Goal: Check status: Check status

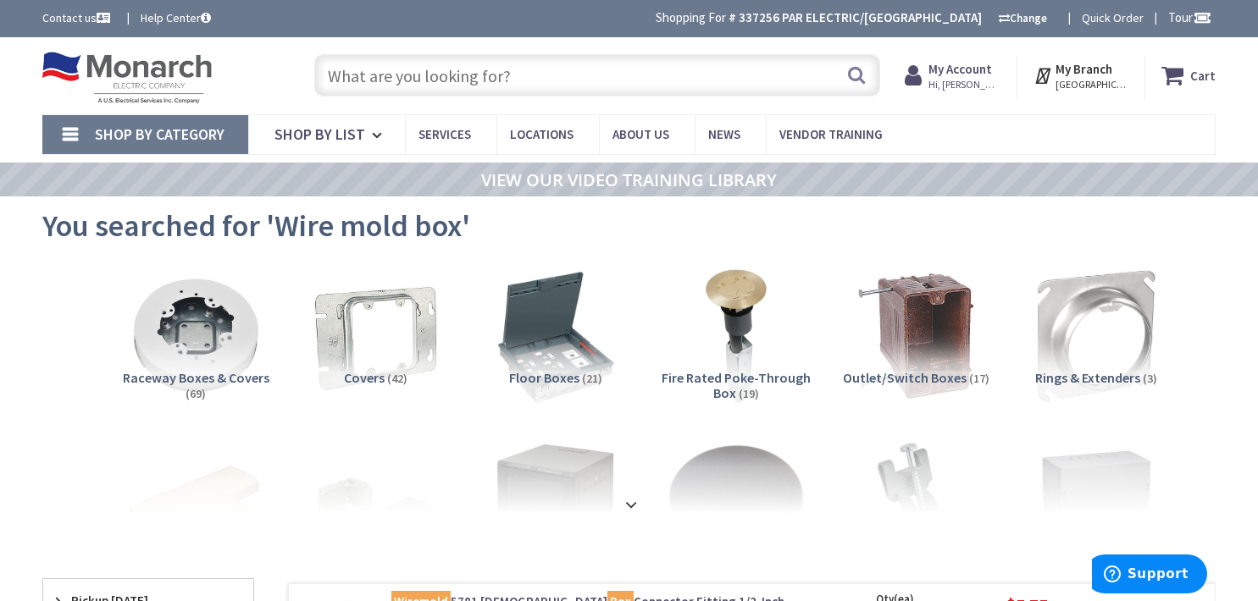
click at [968, 69] on strong "My Account" at bounding box center [960, 69] width 64 height 16
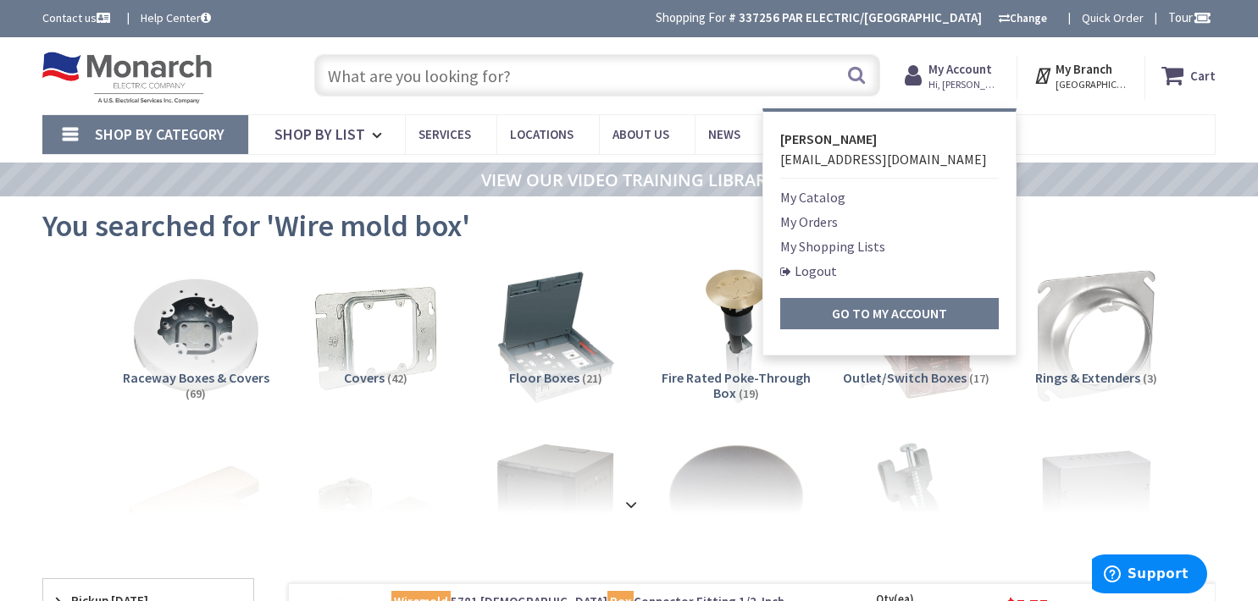
click at [818, 215] on link "My Orders" at bounding box center [809, 222] width 58 height 20
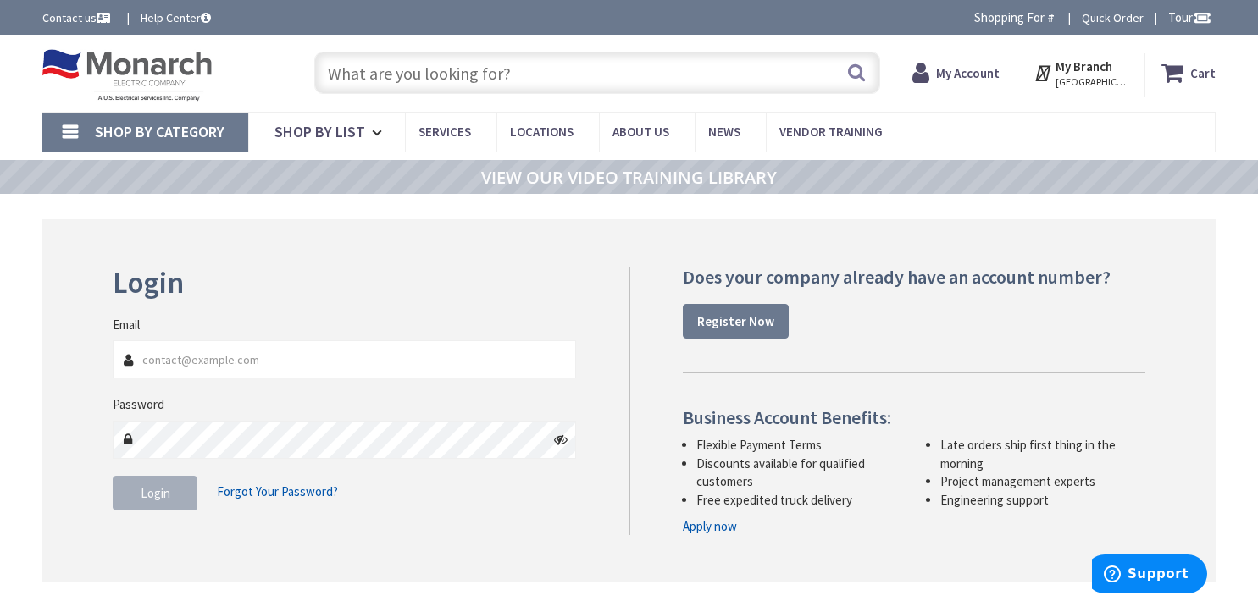
type input "[GEOGRAPHIC_DATA][PERSON_NAME], [GEOGRAPHIC_DATA]"
type input "[EMAIL_ADDRESS][DOMAIN_NAME]"
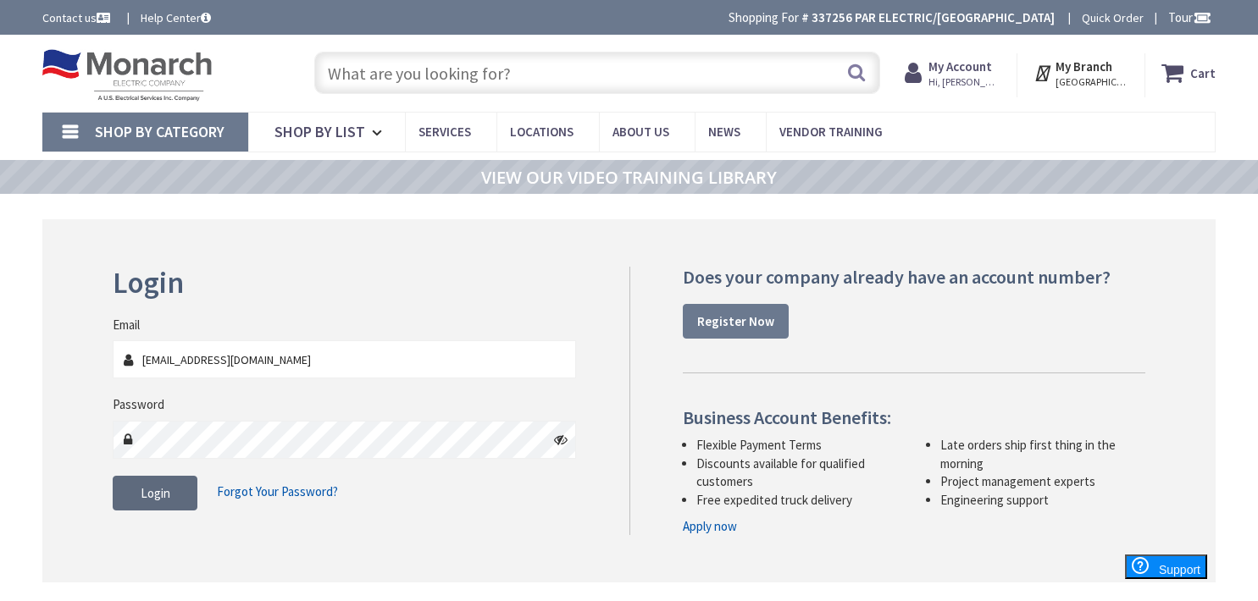
click at [146, 496] on span "Login" at bounding box center [156, 493] width 30 height 16
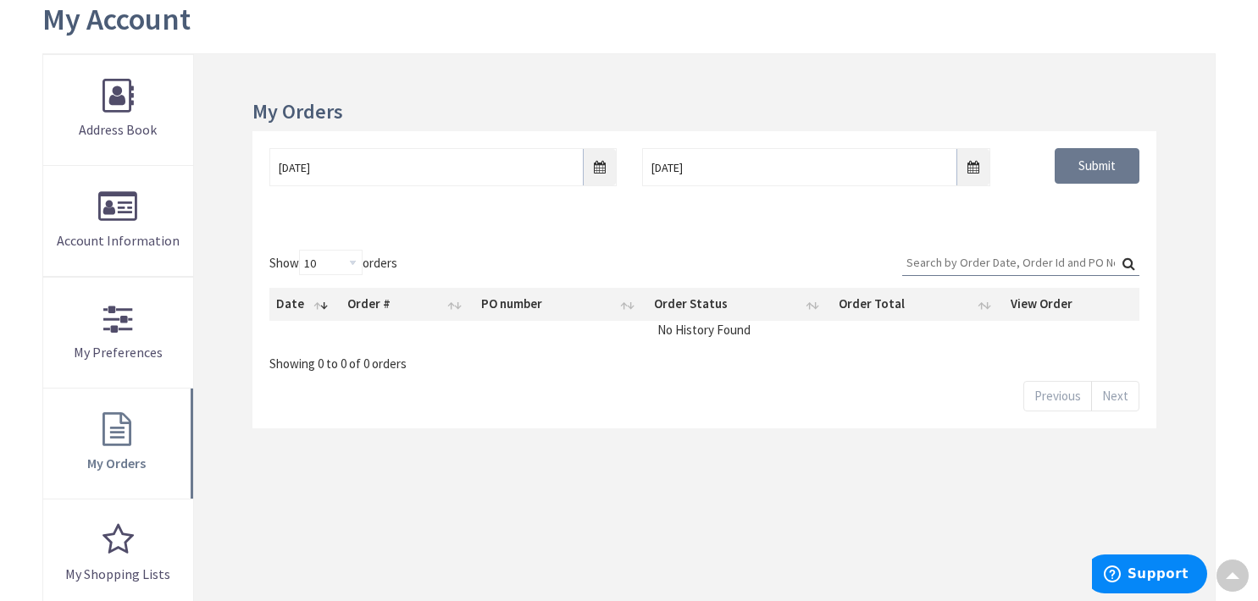
scroll to position [207, 0]
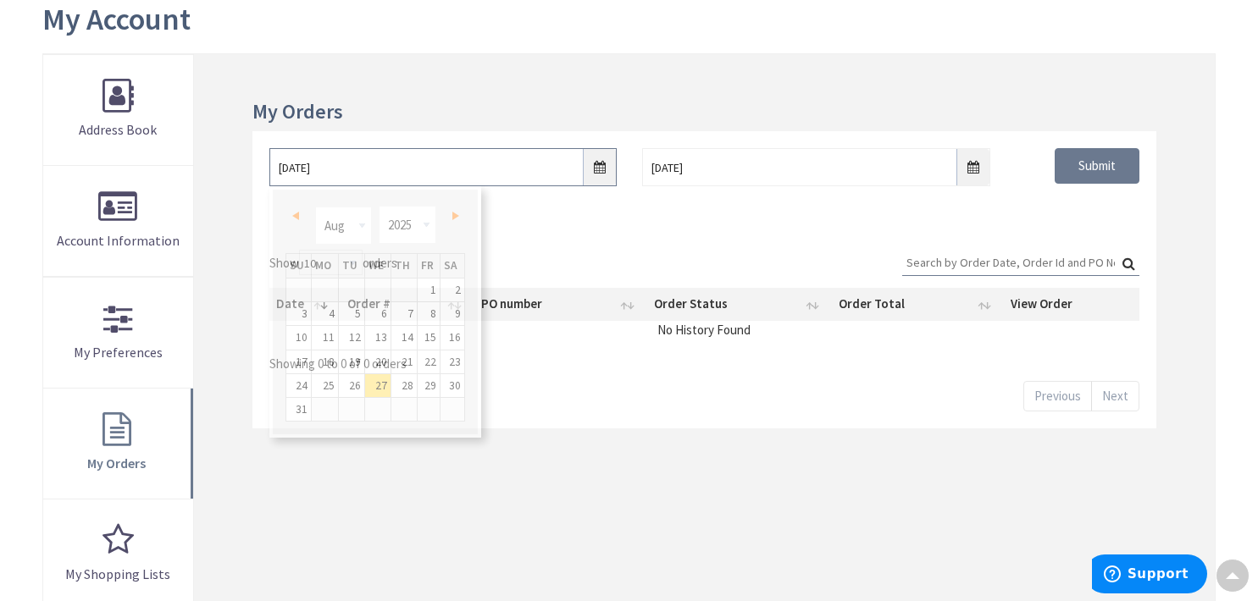
click at [596, 169] on input "8/27/2025" at bounding box center [442, 167] width 347 height 38
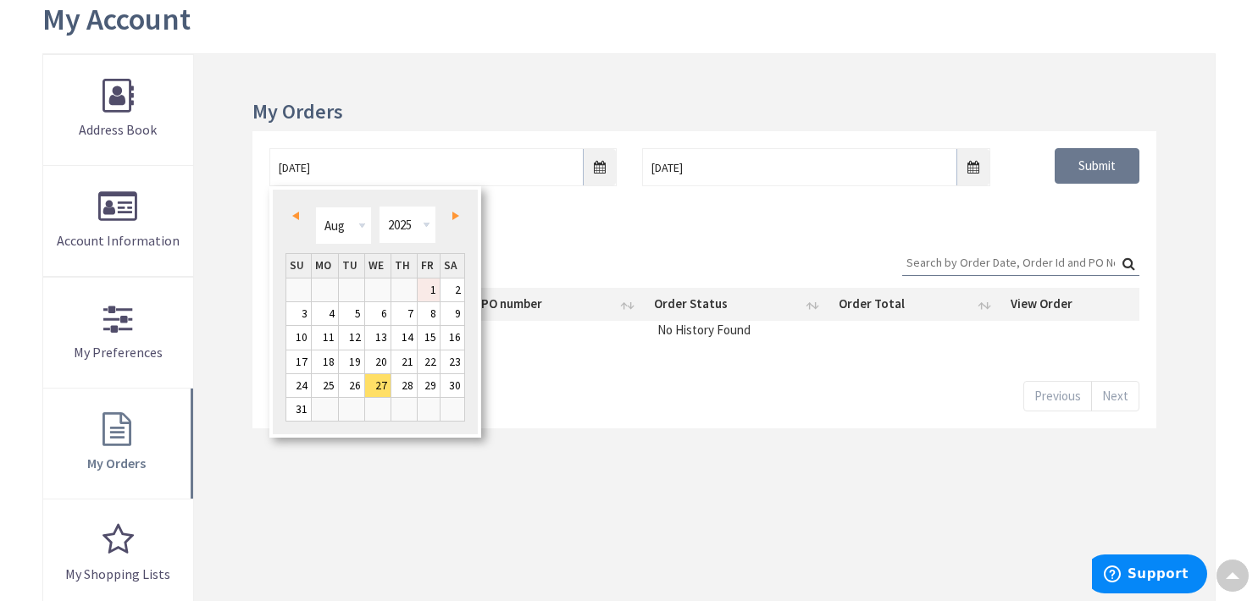
click at [435, 295] on link "1" at bounding box center [429, 290] width 23 height 23
type input "08/01/2025"
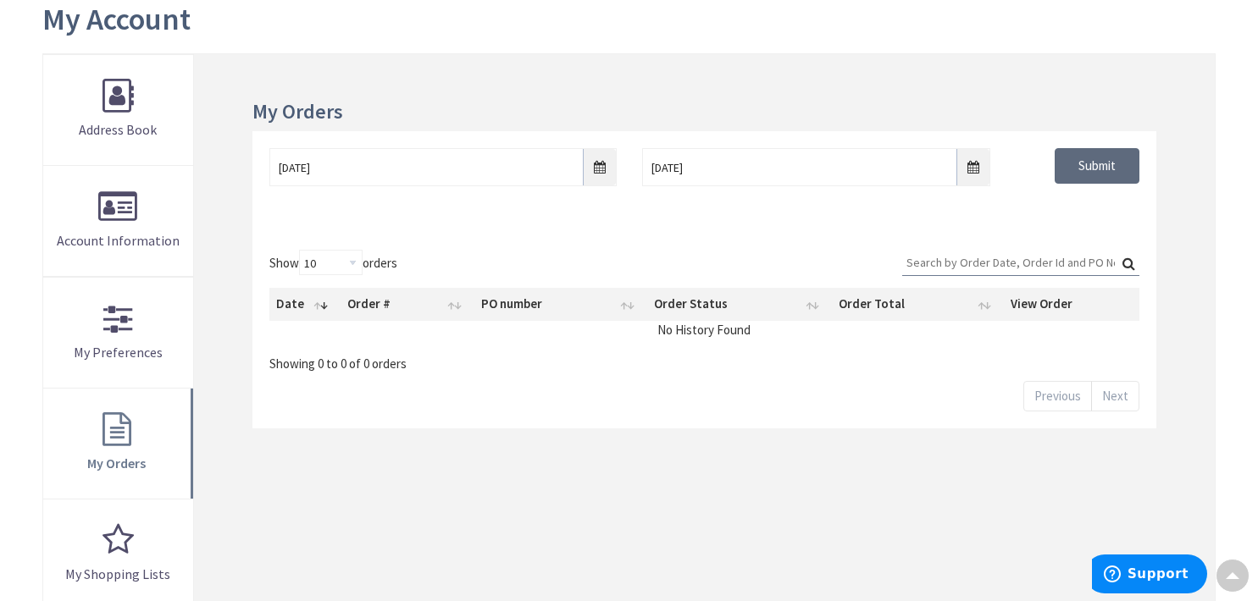
click at [1091, 165] on input "Submit" at bounding box center [1096, 166] width 85 height 36
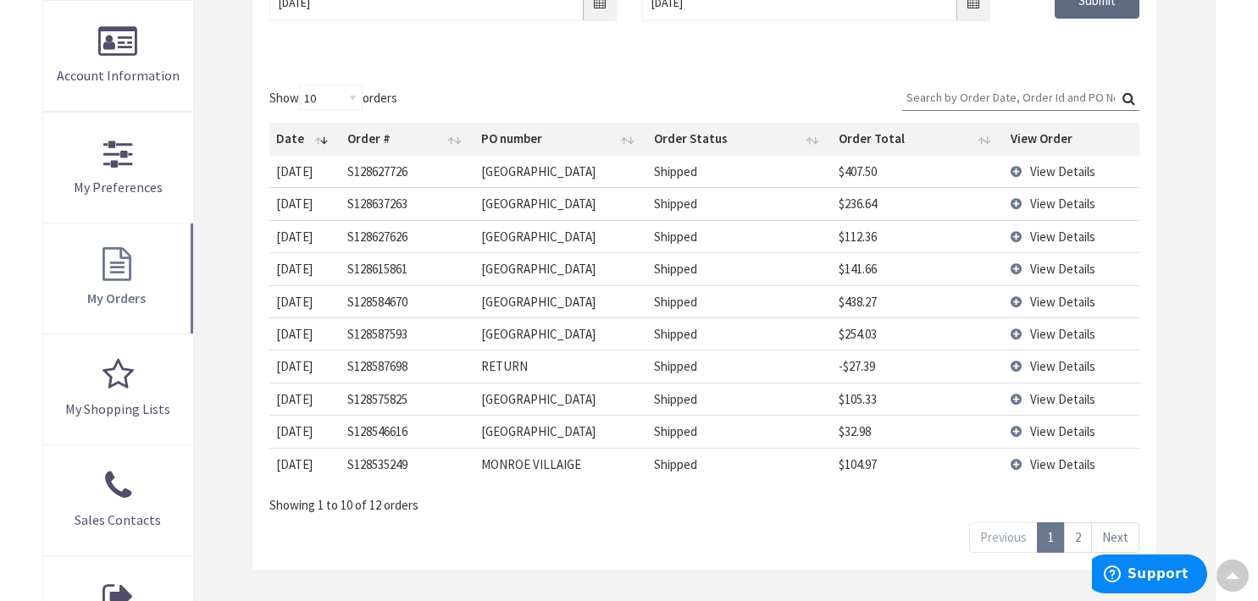
scroll to position [379, 0]
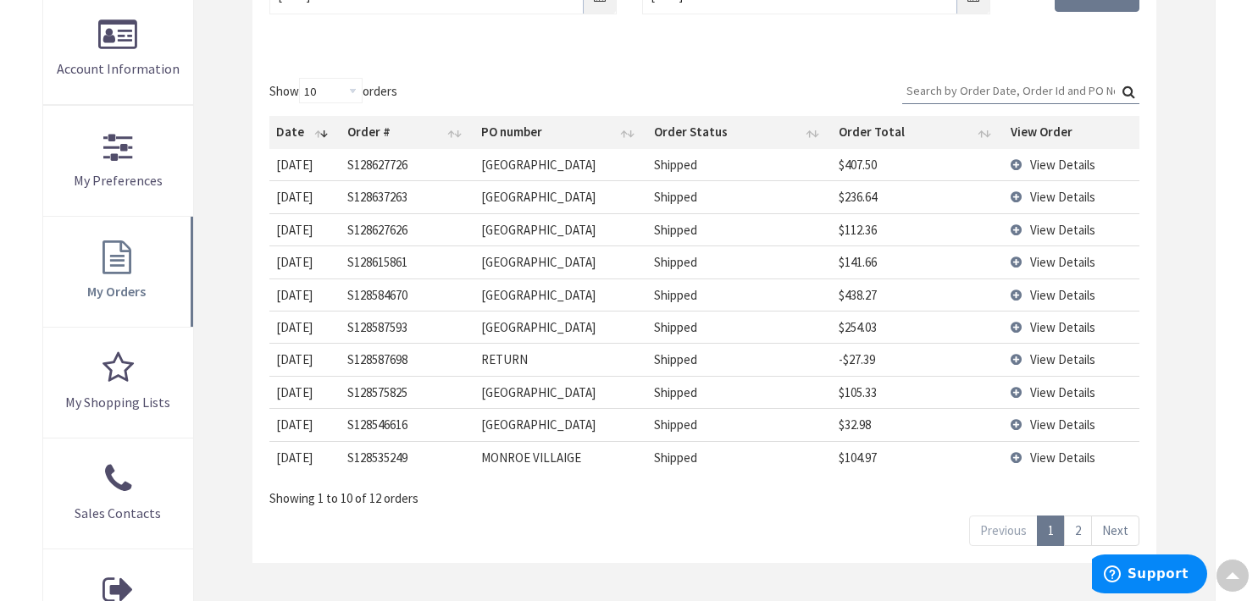
click at [1015, 454] on td "View Details" at bounding box center [1071, 457] width 135 height 32
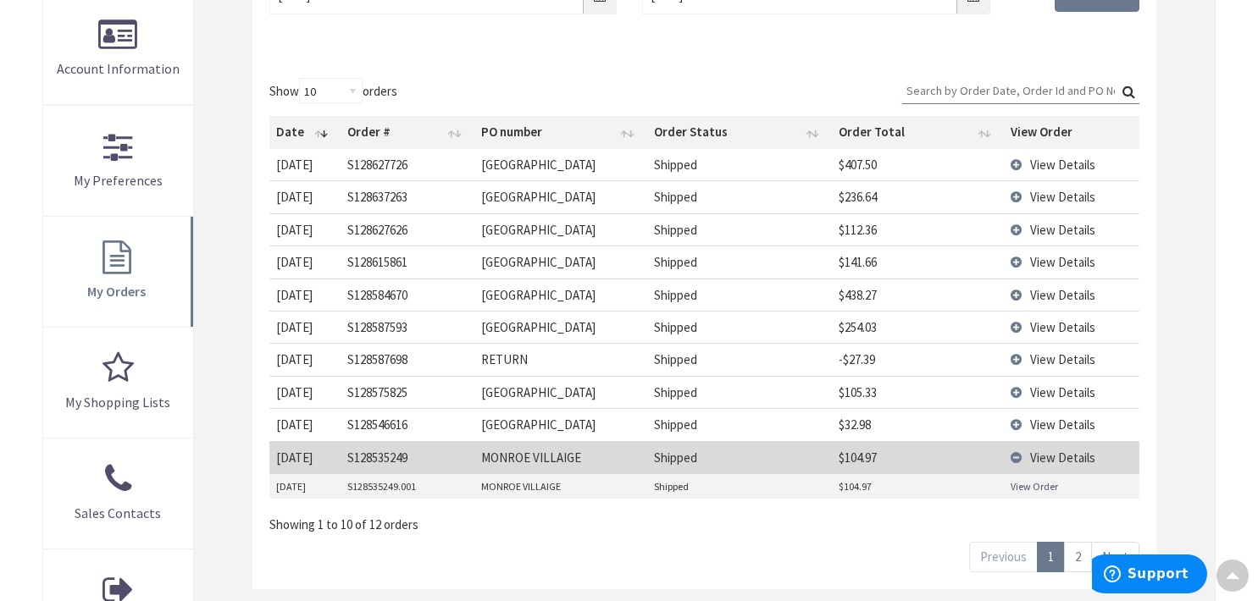
click at [1018, 482] on link "View Order" at bounding box center [1033, 486] width 47 height 14
click at [1017, 455] on td "View Details" at bounding box center [1071, 457] width 135 height 32
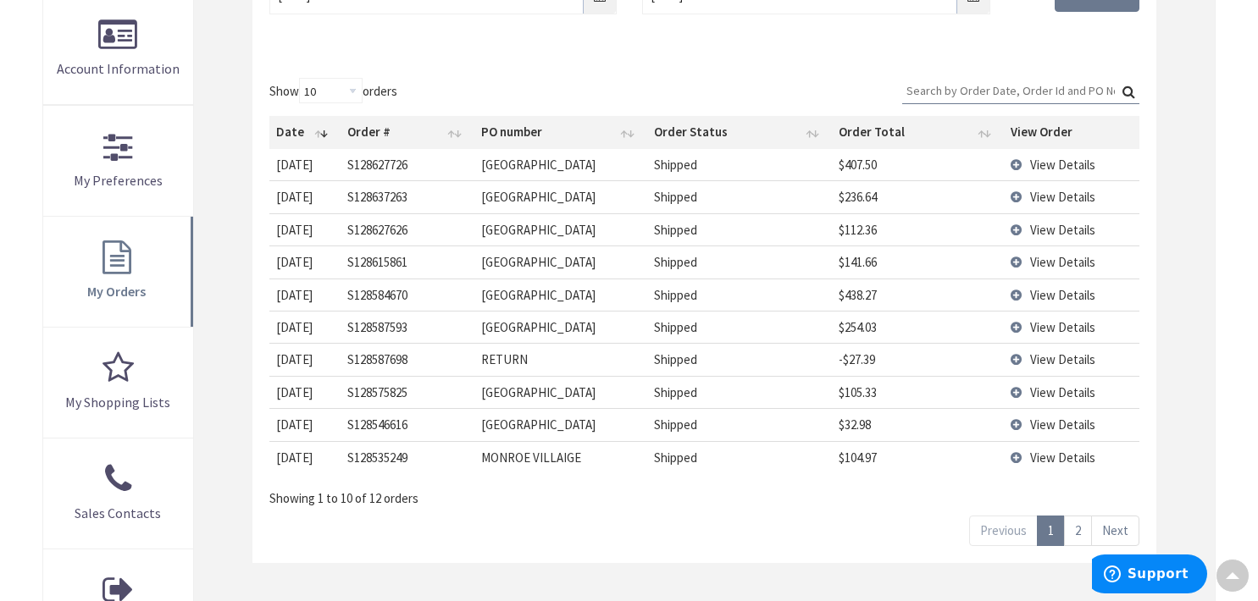
click at [1018, 424] on td "View Details" at bounding box center [1071, 424] width 135 height 32
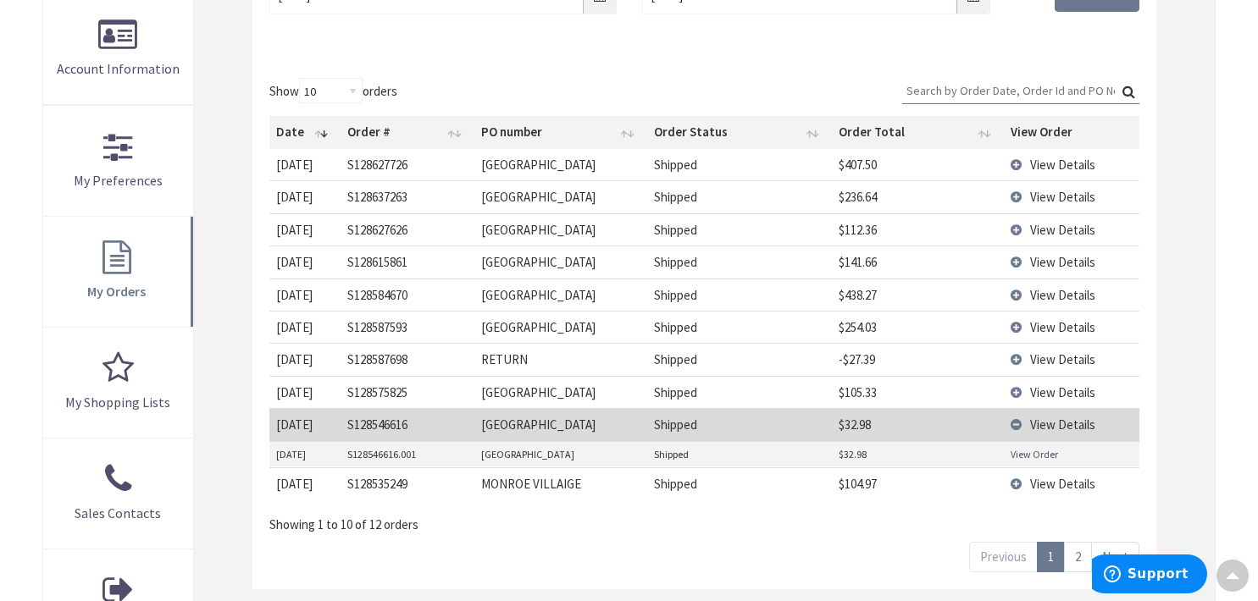
click at [1015, 424] on td "View Details" at bounding box center [1071, 424] width 135 height 32
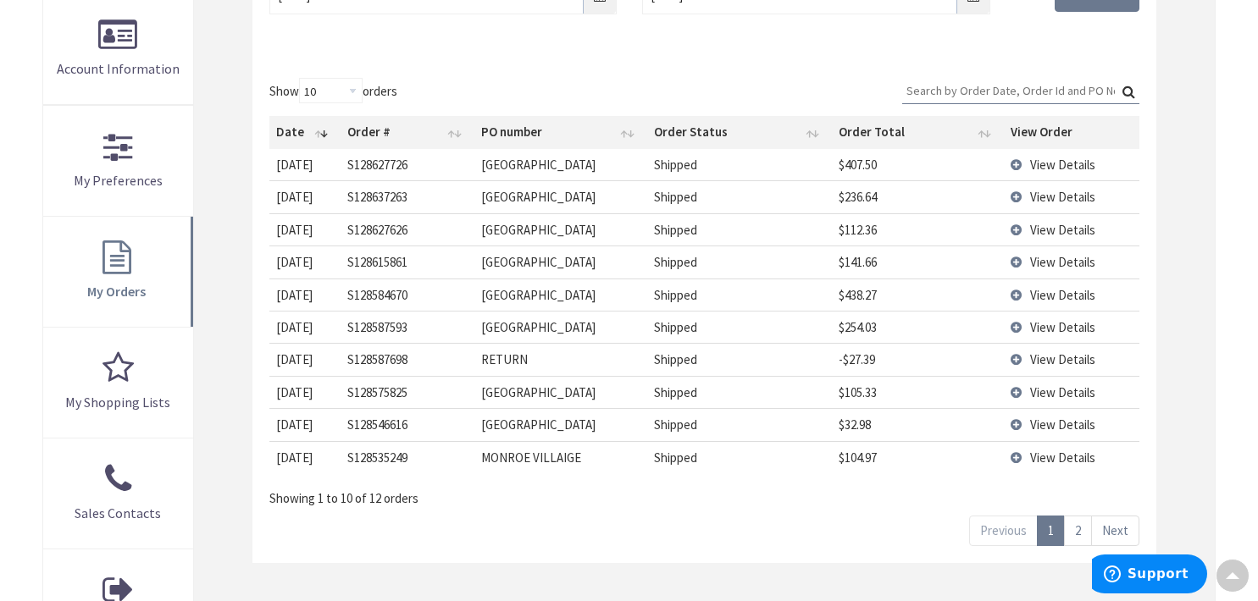
click at [1016, 391] on td "View Details" at bounding box center [1071, 392] width 135 height 32
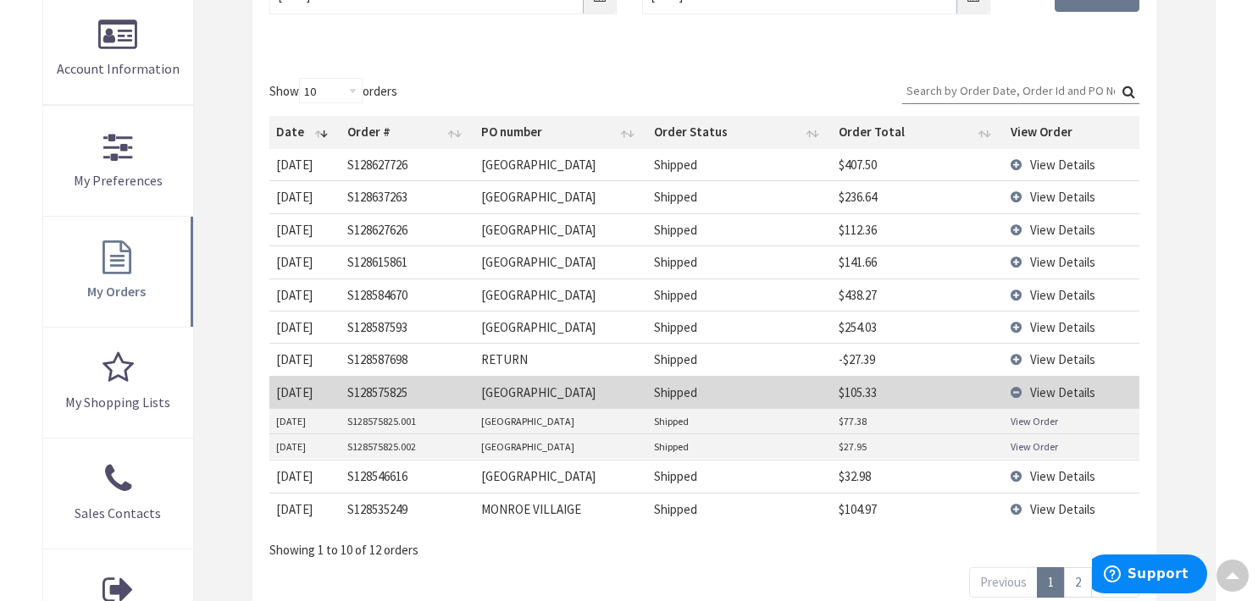
click at [1024, 422] on link "View Order" at bounding box center [1033, 421] width 47 height 14
click at [1026, 444] on link "View Order" at bounding box center [1033, 447] width 47 height 14
click at [1017, 391] on td "View Details" at bounding box center [1071, 392] width 135 height 32
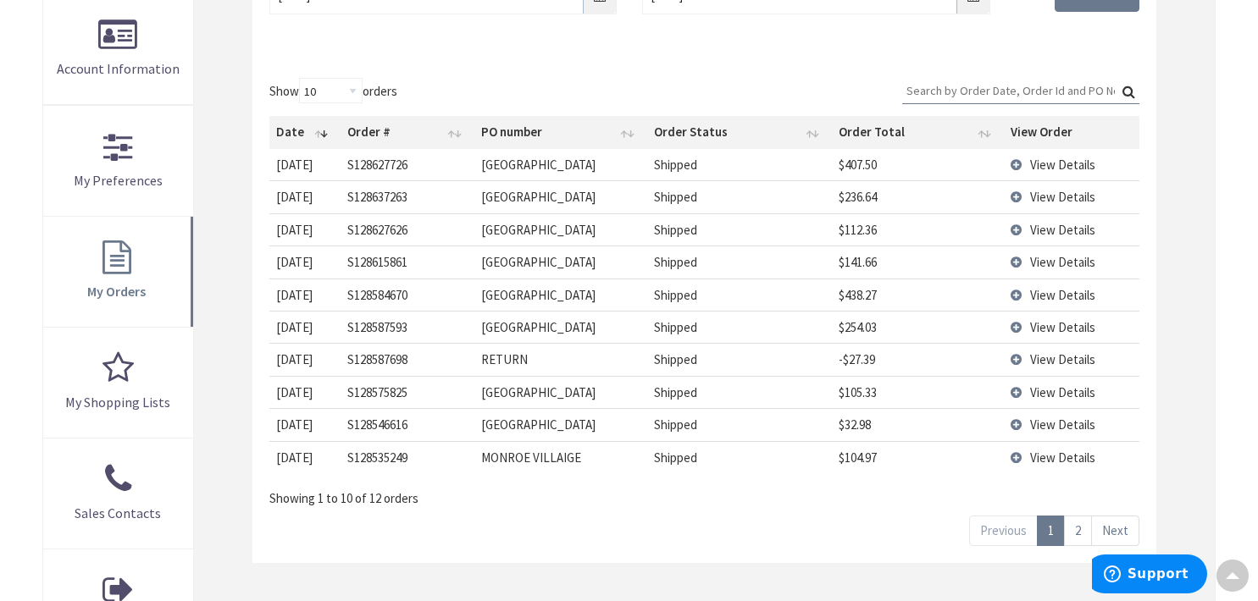
click at [1013, 324] on td "View Details" at bounding box center [1071, 327] width 135 height 32
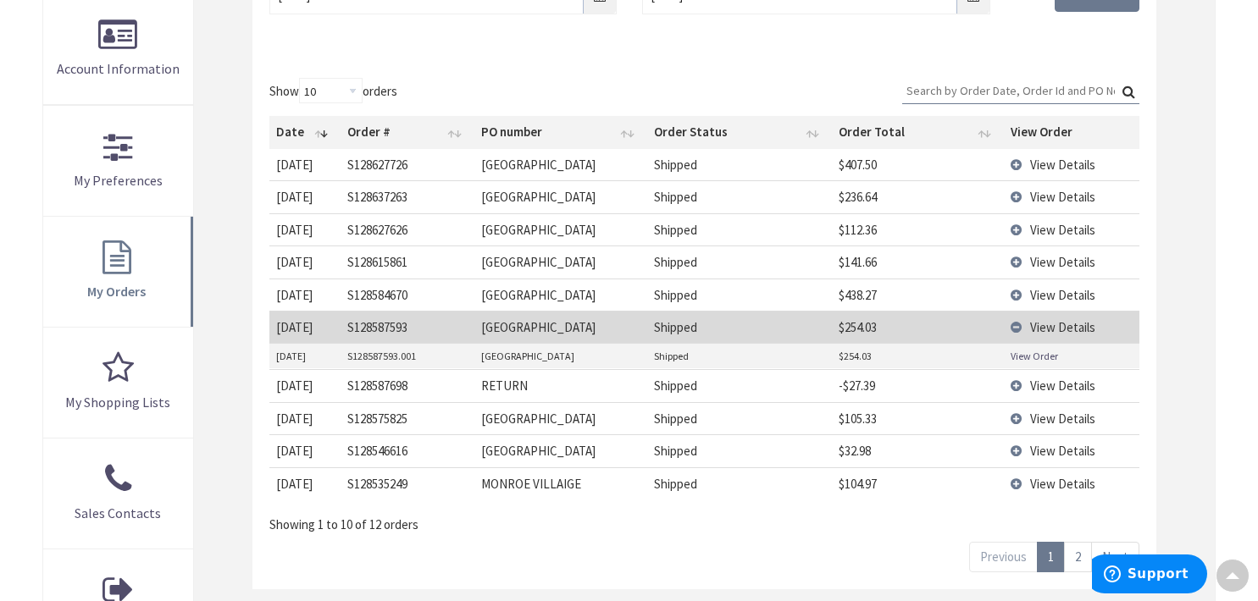
click at [1021, 357] on link "View Order" at bounding box center [1033, 356] width 47 height 14
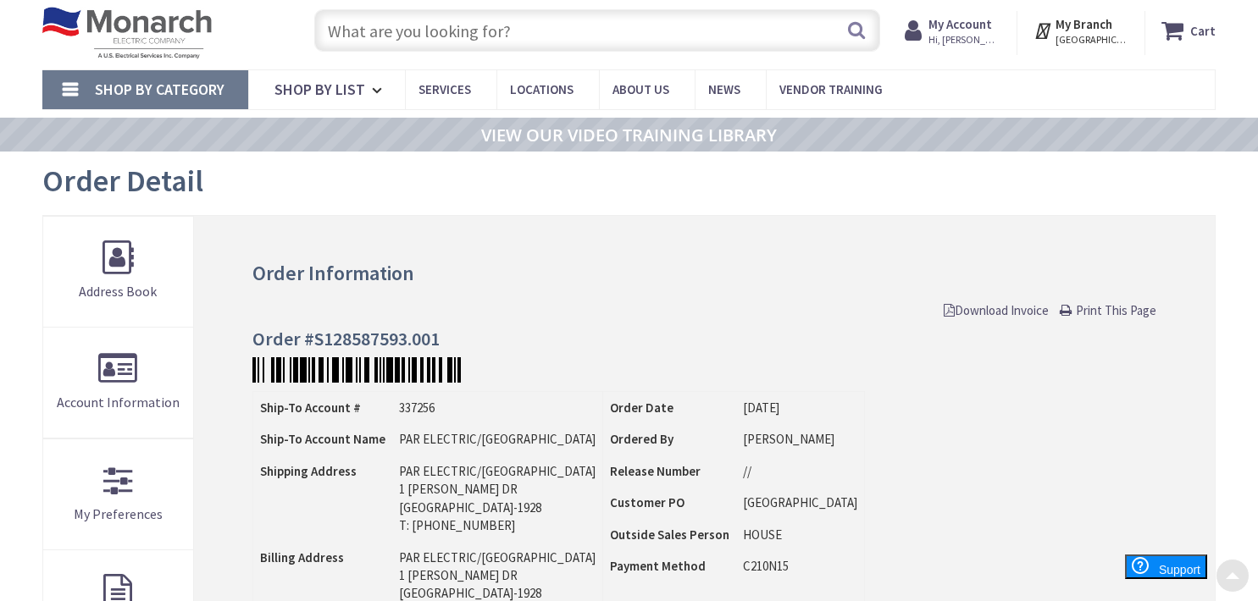
scroll to position [38, 0]
